Goal: Find specific page/section: Find specific page/section

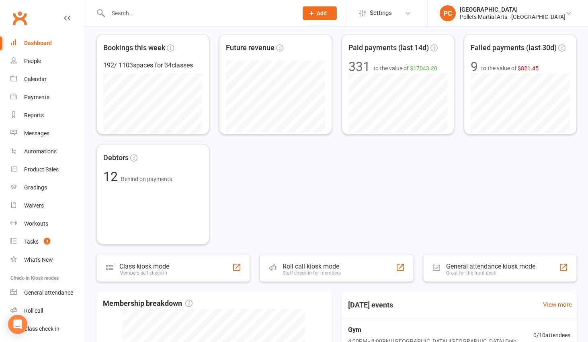
scroll to position [386, 0]
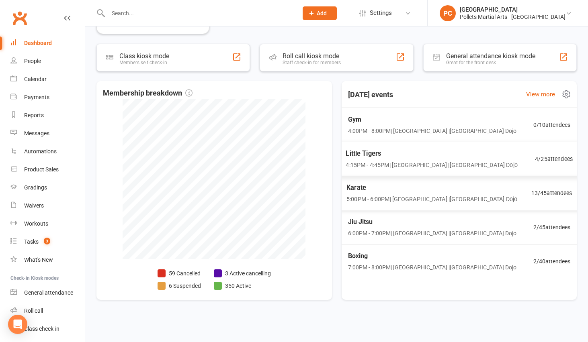
click at [549, 155] on span "4 / 25 attendees" at bounding box center [554, 159] width 38 height 9
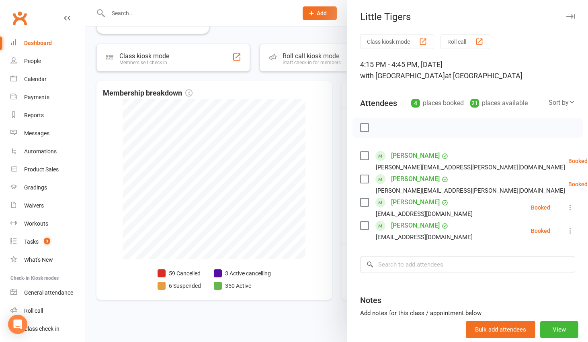
click at [334, 83] on div at bounding box center [336, 171] width 502 height 342
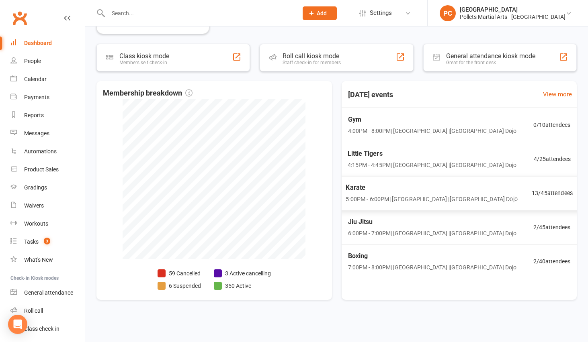
click at [448, 193] on span "Karate" at bounding box center [430, 188] width 171 height 10
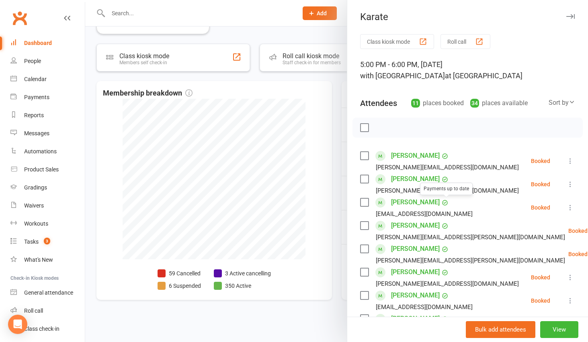
scroll to position [134, 0]
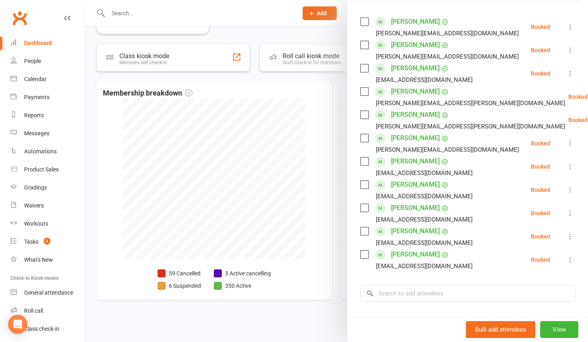
click at [333, 204] on div at bounding box center [336, 171] width 502 height 342
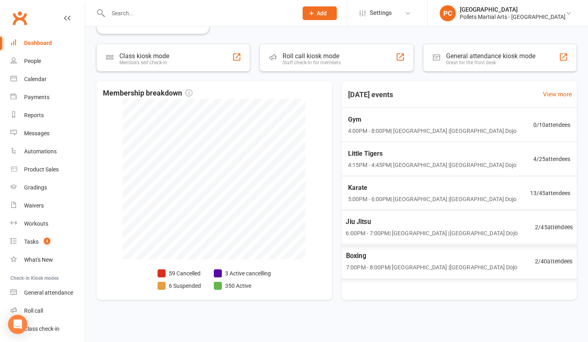
click at [466, 228] on div "Jiu Jitsu 6:00PM - 7:00PM | Pollets Castle Hill | Castle Hill Dojo" at bounding box center [430, 227] width 171 height 21
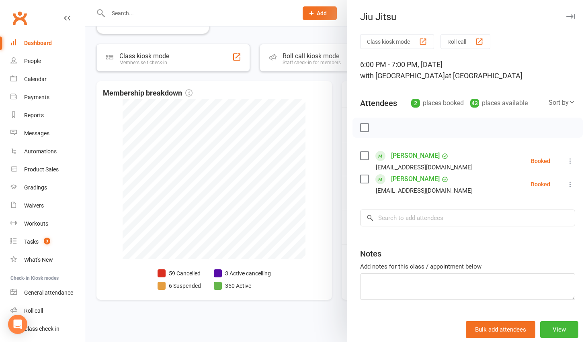
click at [339, 206] on div at bounding box center [336, 171] width 502 height 342
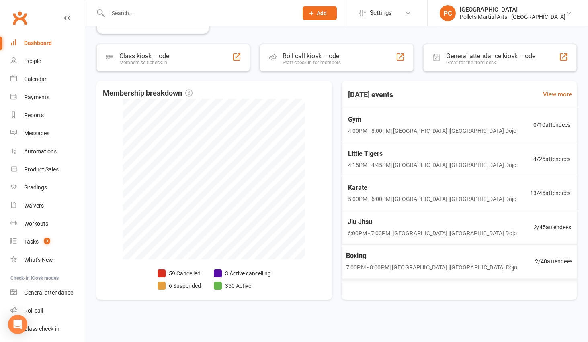
click at [442, 267] on span "7:00PM - 8:00PM | Pollets Castle Hill | Castle Hill Dojo" at bounding box center [430, 267] width 171 height 9
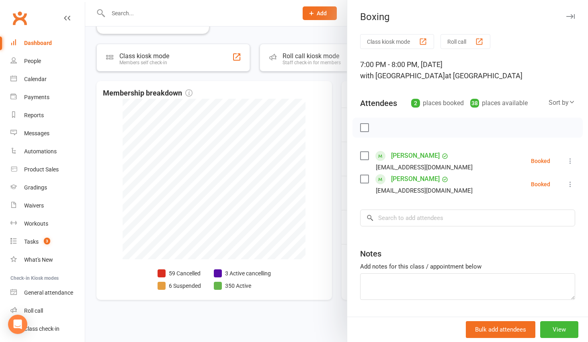
click at [339, 201] on div at bounding box center [336, 171] width 502 height 342
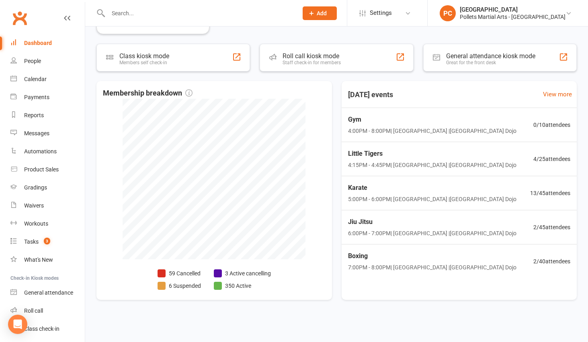
click at [42, 39] on link "Dashboard" at bounding box center [47, 43] width 74 height 18
click at [392, 154] on span "Little Tigers" at bounding box center [430, 154] width 171 height 10
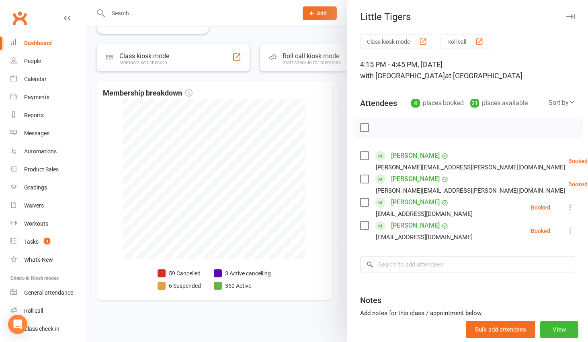
click at [40, 42] on div "Dashboard" at bounding box center [38, 43] width 28 height 6
click at [333, 78] on div at bounding box center [336, 171] width 502 height 342
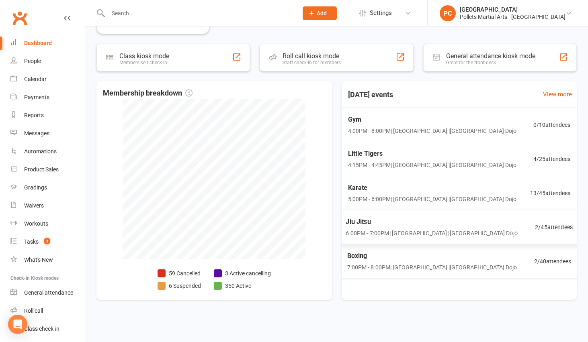
click at [480, 228] on div "Jiu Jitsu 6:00PM - 7:00PM | Pollets Castle Hill | Castle Hill Dojo" at bounding box center [430, 227] width 171 height 21
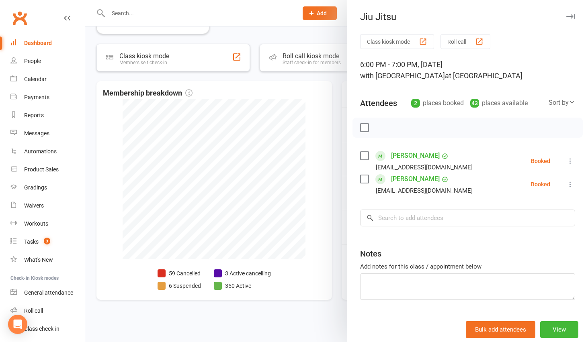
click at [336, 140] on div at bounding box center [336, 171] width 502 height 342
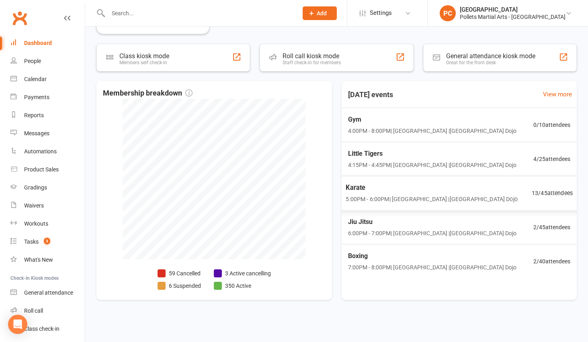
click at [441, 192] on span "Karate" at bounding box center [430, 188] width 171 height 10
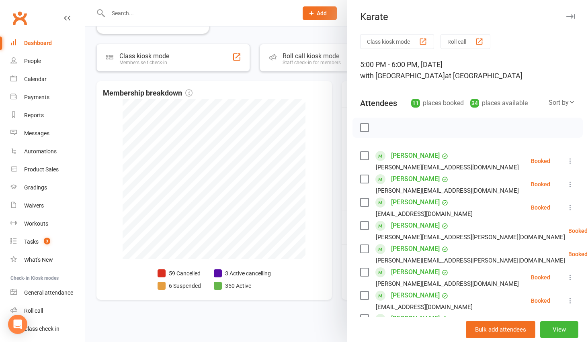
click at [330, 142] on div at bounding box center [336, 171] width 502 height 342
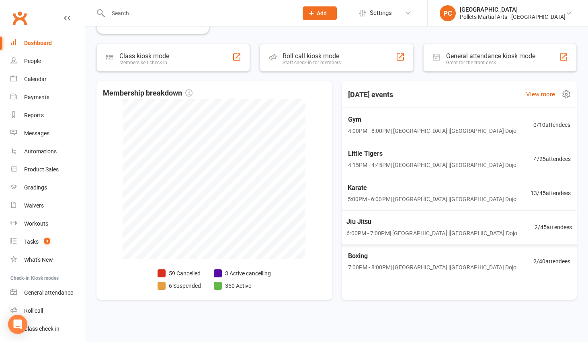
click at [405, 188] on span "Karate" at bounding box center [431, 188] width 169 height 10
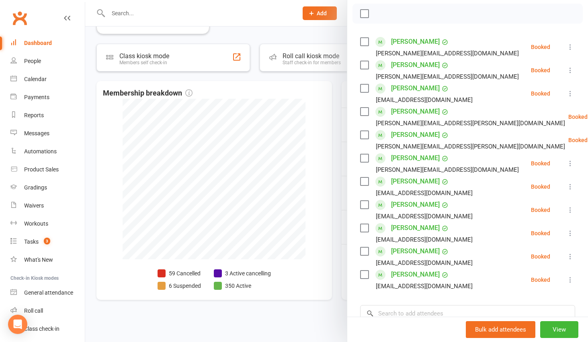
scroll to position [104, 0]
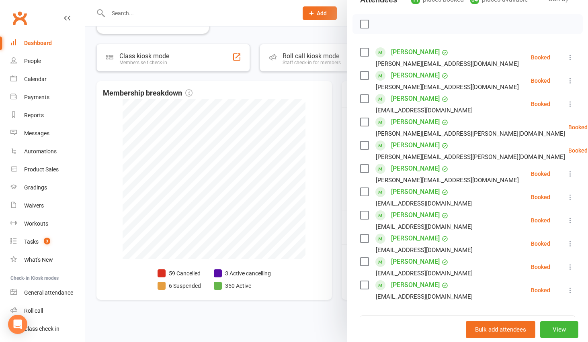
click at [337, 98] on div at bounding box center [336, 171] width 502 height 342
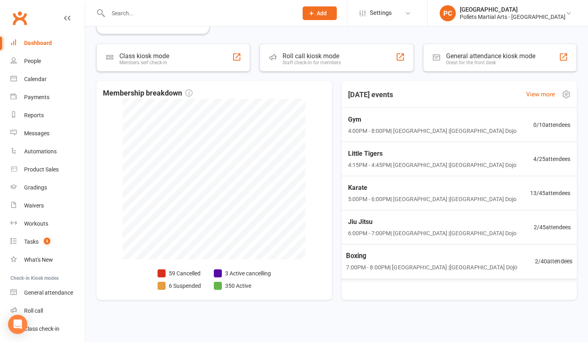
click at [437, 271] on span "7:00PM - 8:00PM | Pollets Castle Hill | Castle Hill Dojo" at bounding box center [431, 267] width 171 height 9
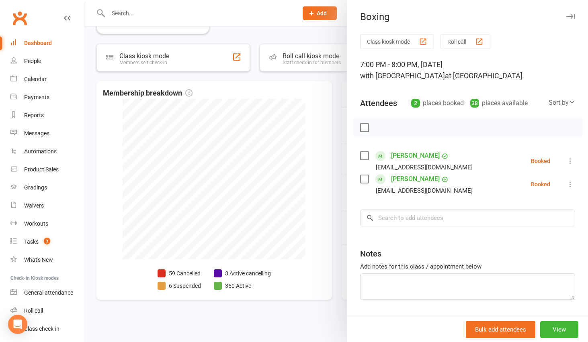
click at [347, 219] on div "Class kiosk mode Roll call 7:00 PM - 8:00 PM, Thursday, August, 14, 2025 with P…" at bounding box center [467, 187] width 241 height 306
click at [336, 107] on div at bounding box center [336, 171] width 502 height 342
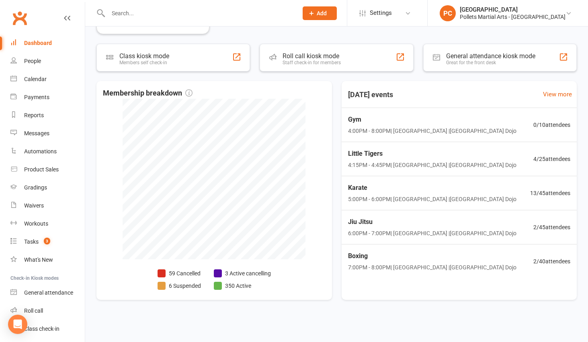
click at [29, 42] on div "Dashboard" at bounding box center [38, 43] width 28 height 6
click at [423, 159] on span "Little Tigers" at bounding box center [430, 154] width 171 height 10
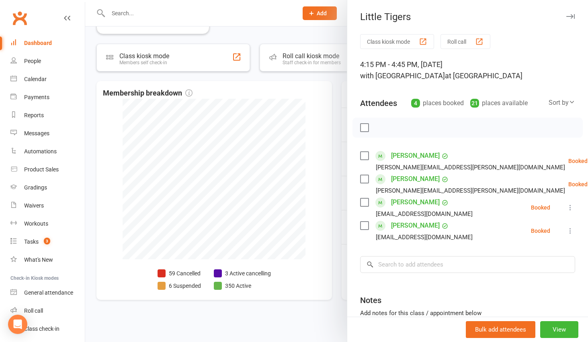
click at [340, 133] on div at bounding box center [336, 171] width 502 height 342
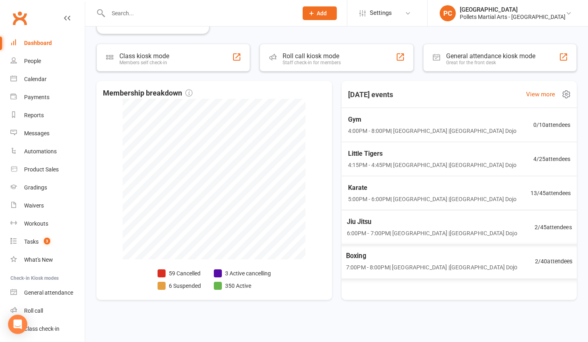
click at [435, 231] on span "6:00PM - 7:00PM | Pollets Castle Hill | Castle Hill Dojo" at bounding box center [431, 233] width 170 height 9
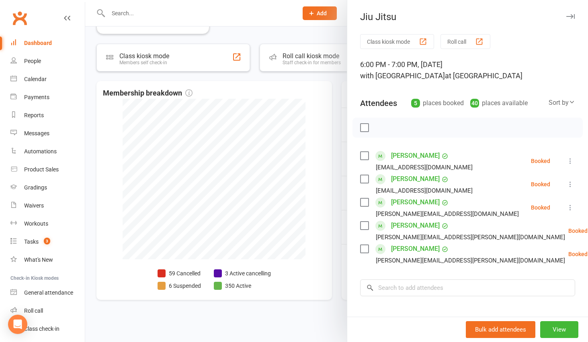
click at [338, 161] on div at bounding box center [336, 171] width 502 height 342
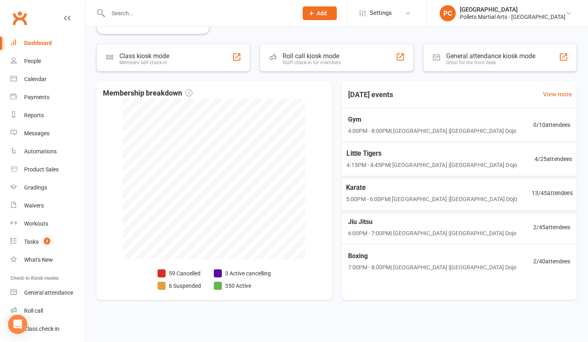
click at [406, 188] on span "Karate" at bounding box center [430, 188] width 171 height 10
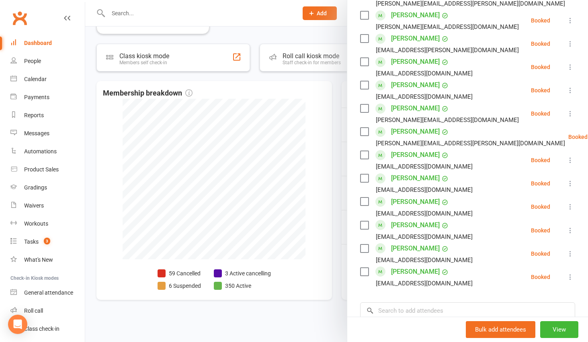
scroll to position [309, 0]
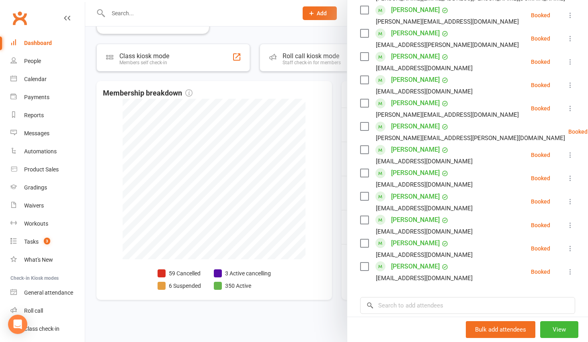
click at [334, 145] on div at bounding box center [336, 171] width 502 height 342
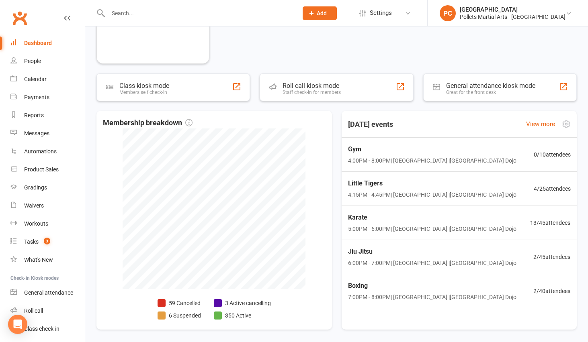
scroll to position [386, 0]
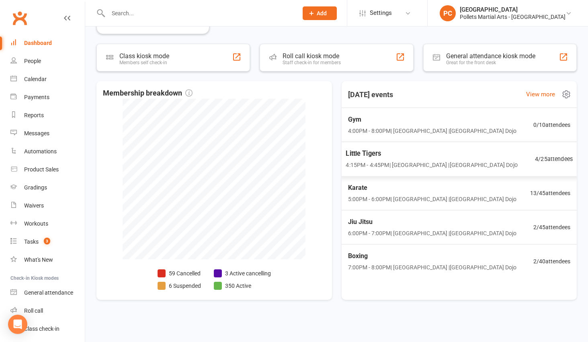
click at [473, 155] on span "Little Tigers" at bounding box center [430, 154] width 171 height 10
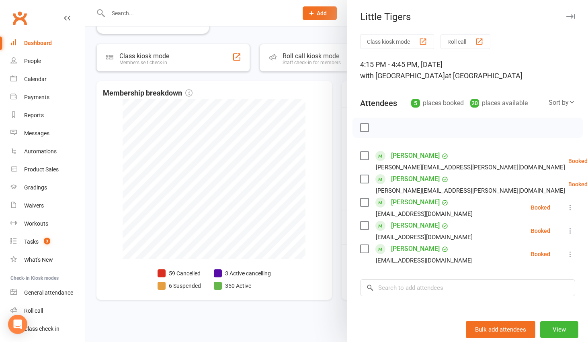
click at [334, 116] on div at bounding box center [336, 171] width 502 height 342
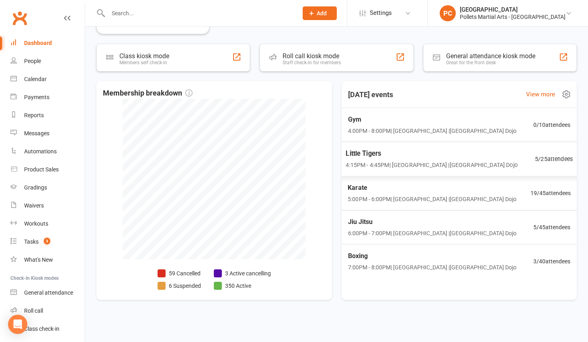
click at [418, 167] on span "4:15PM - 4:45PM | [GEOGRAPHIC_DATA] | [GEOGRAPHIC_DATA]" at bounding box center [430, 165] width 171 height 9
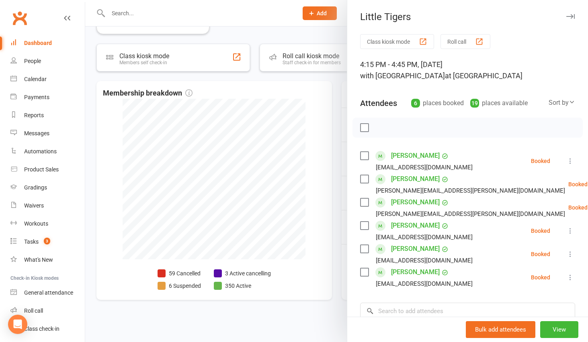
click at [340, 84] on div at bounding box center [336, 171] width 502 height 342
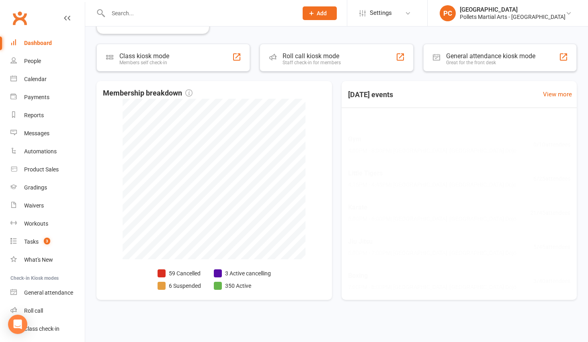
scroll to position [386, 0]
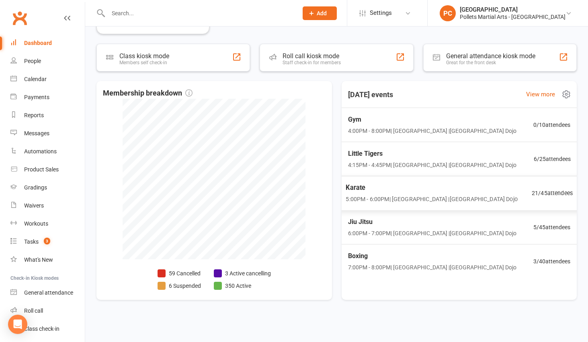
click at [467, 195] on span "5:00PM - 6:00PM | Pollets Castle Hill | Castle Hill Dojo" at bounding box center [430, 199] width 171 height 9
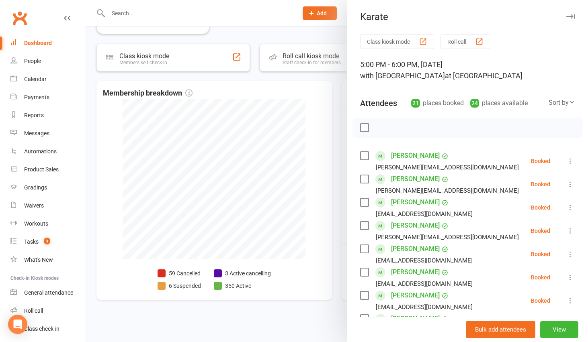
click at [336, 173] on div at bounding box center [336, 171] width 502 height 342
